Goal: Task Accomplishment & Management: Manage account settings

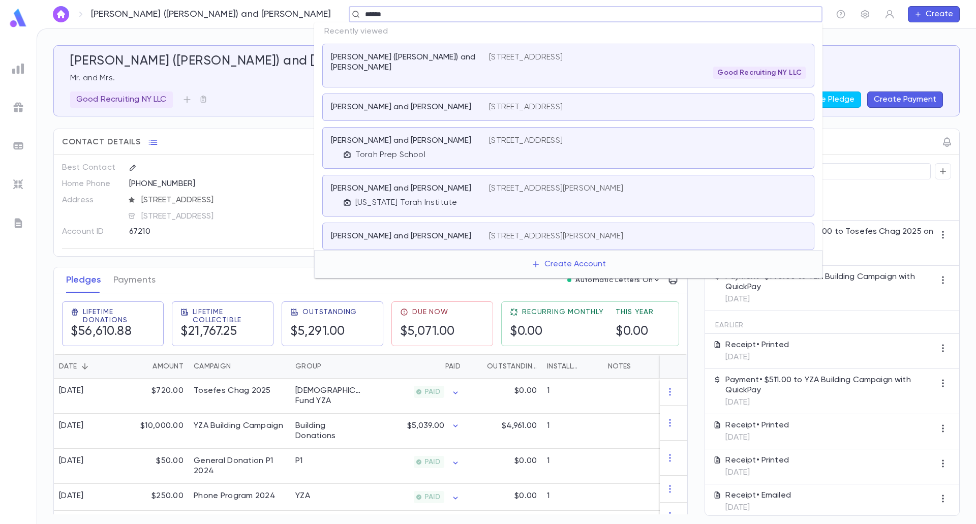
type input "*******"
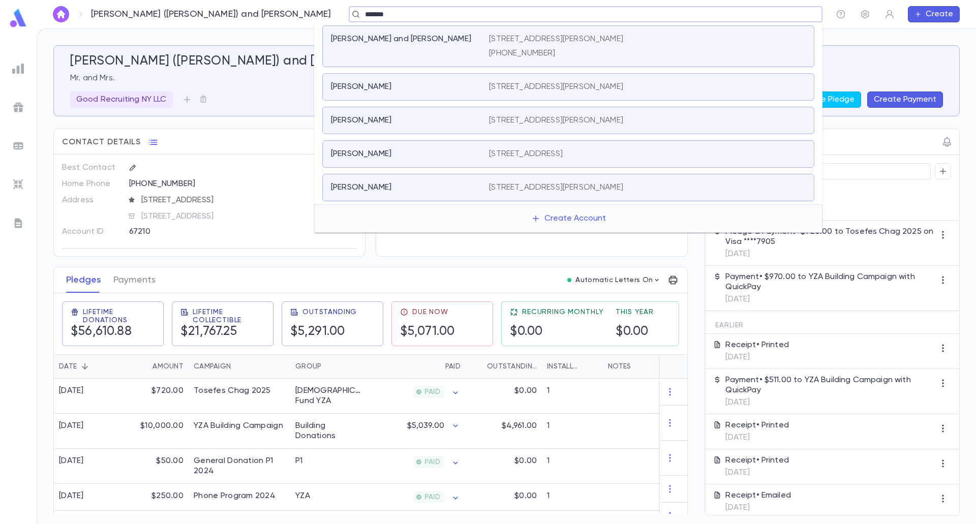
click at [359, 53] on div "[PERSON_NAME] and [PERSON_NAME]" at bounding box center [410, 46] width 158 height 24
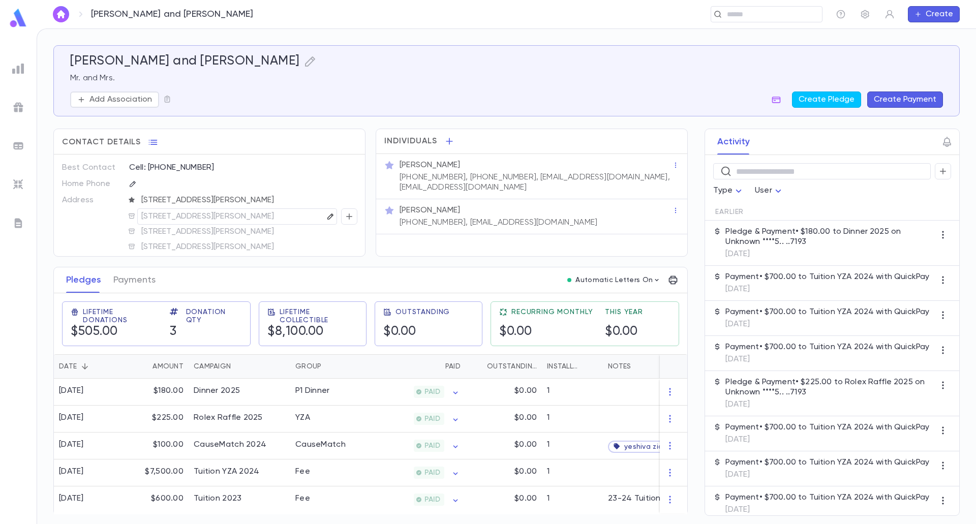
click at [327, 217] on icon "button" at bounding box center [330, 216] width 7 height 7
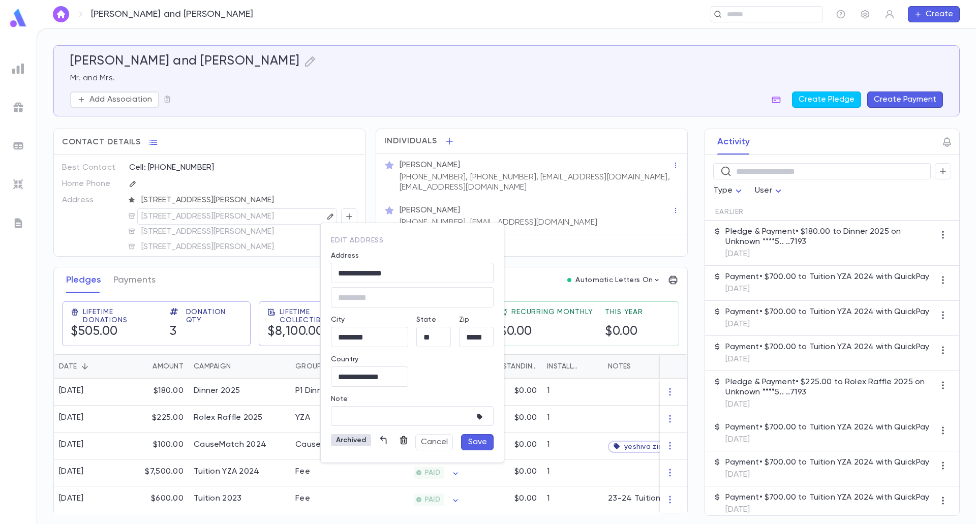
click at [401, 436] on icon "button" at bounding box center [404, 440] width 8 height 9
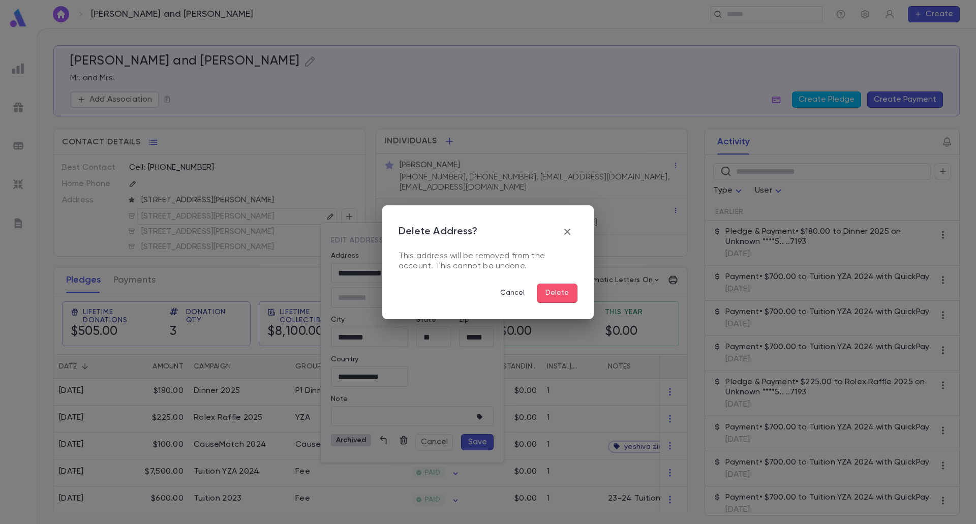
click at [561, 292] on button "Delete" at bounding box center [557, 293] width 41 height 19
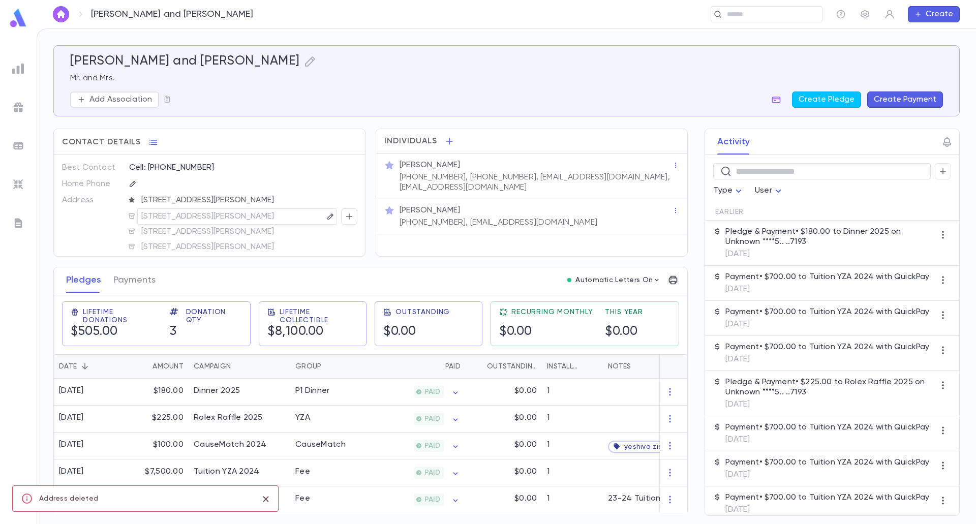
click at [272, 214] on p "[STREET_ADDRESS][PERSON_NAME]" at bounding box center [207, 216] width 133 height 12
click at [327, 216] on icon "button" at bounding box center [330, 216] width 7 height 7
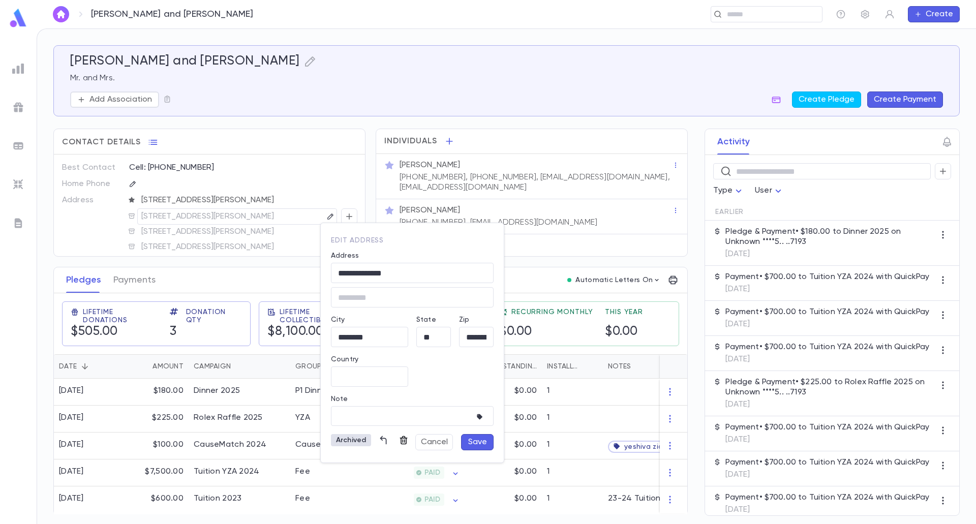
click at [402, 441] on icon "button" at bounding box center [404, 440] width 8 height 9
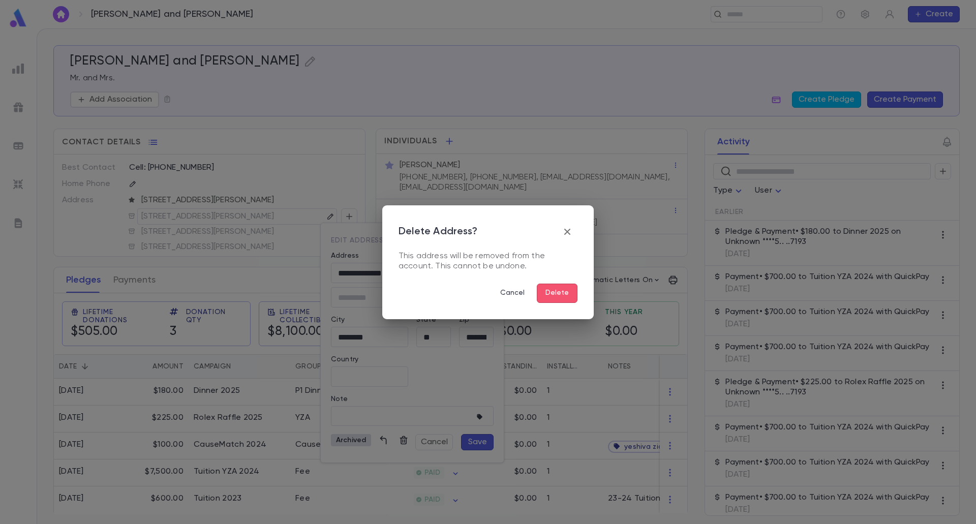
click at [561, 295] on button "Delete" at bounding box center [557, 293] width 41 height 19
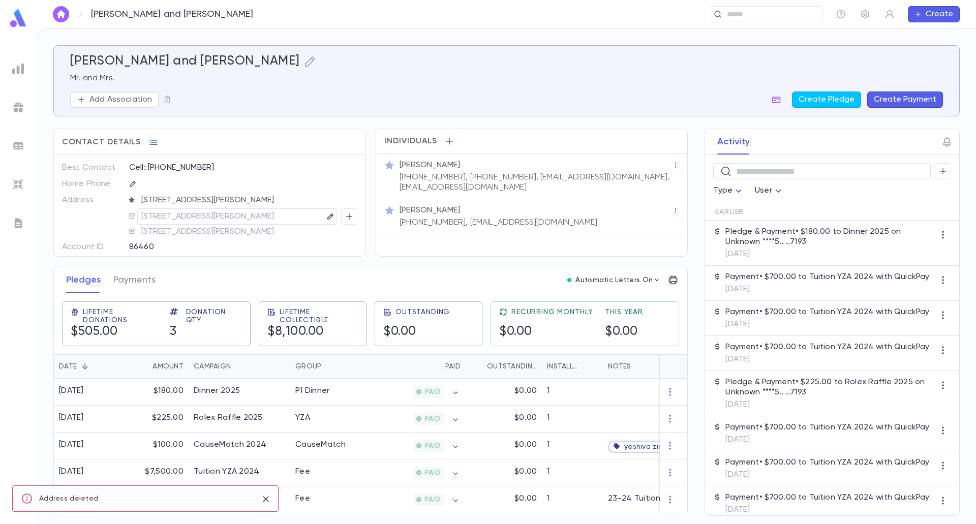
click at [327, 217] on icon "button" at bounding box center [330, 216] width 7 height 7
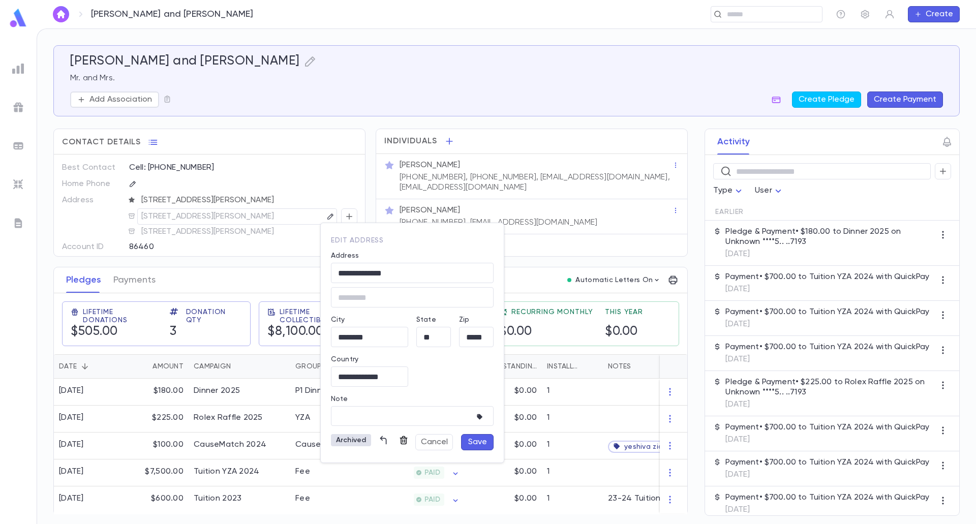
click at [403, 446] on button "button" at bounding box center [403, 440] width 16 height 16
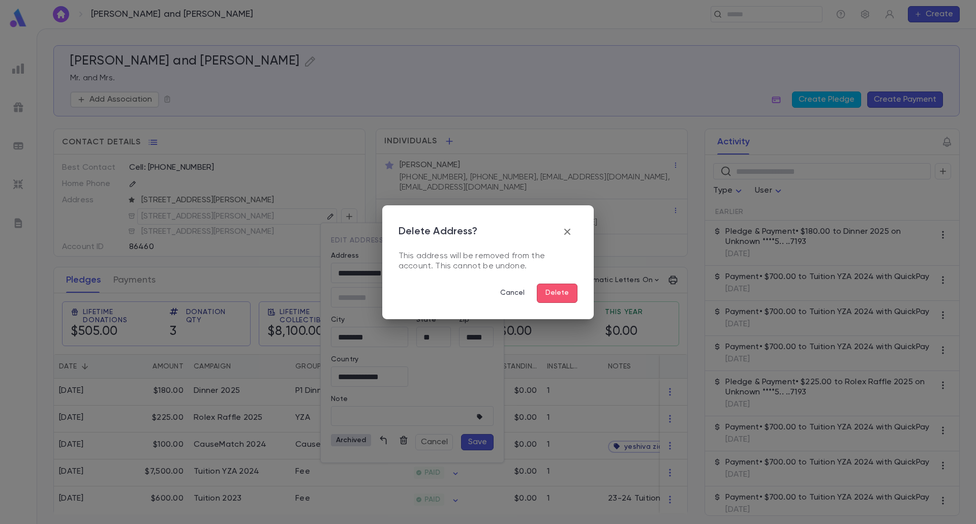
click at [567, 292] on button "Delete" at bounding box center [557, 293] width 41 height 19
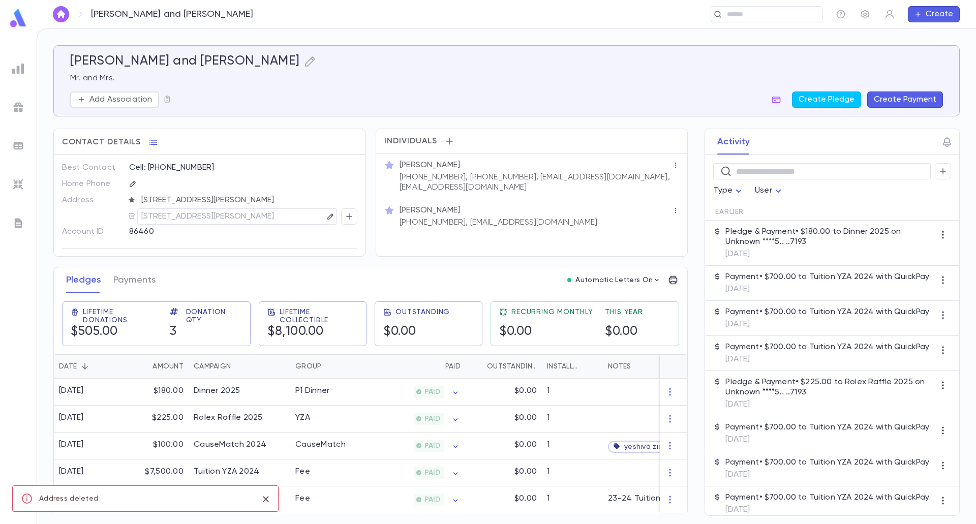
click at [293, 218] on div "[STREET_ADDRESS][PERSON_NAME]" at bounding box center [239, 216] width 196 height 15
click at [327, 217] on icon "button" at bounding box center [330, 216] width 6 height 6
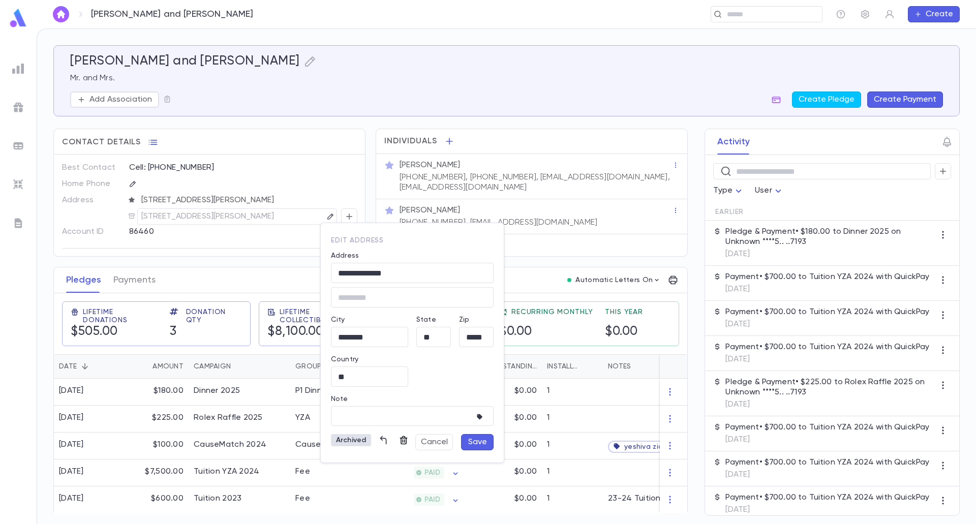
click at [401, 436] on icon "button" at bounding box center [403, 440] width 10 height 10
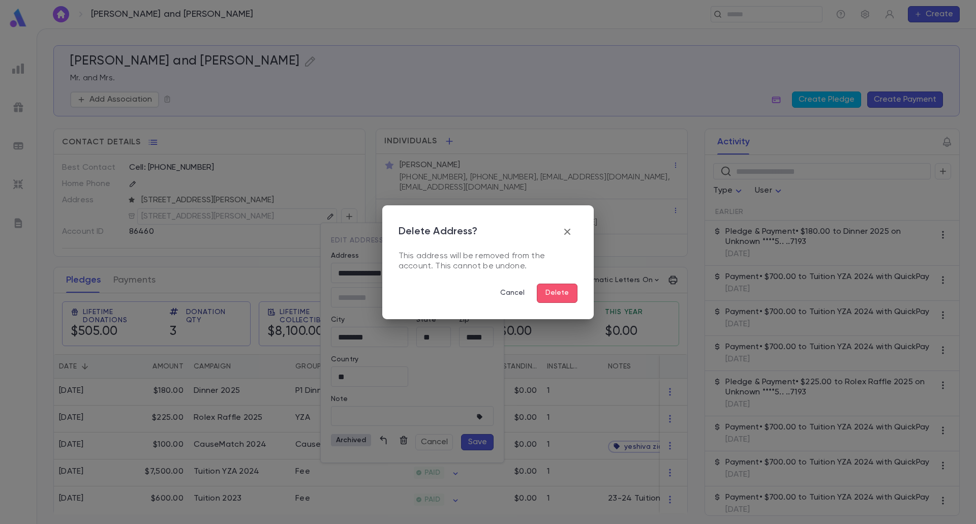
click at [554, 288] on button "Delete" at bounding box center [557, 293] width 41 height 19
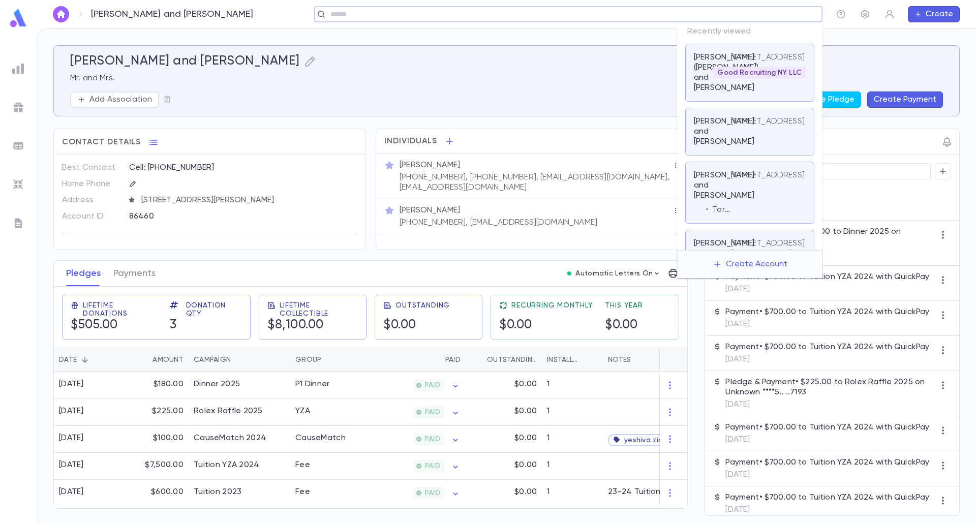
click at [752, 14] on input "text" at bounding box center [564, 15] width 475 height 10
